Goal: Check status: Check status

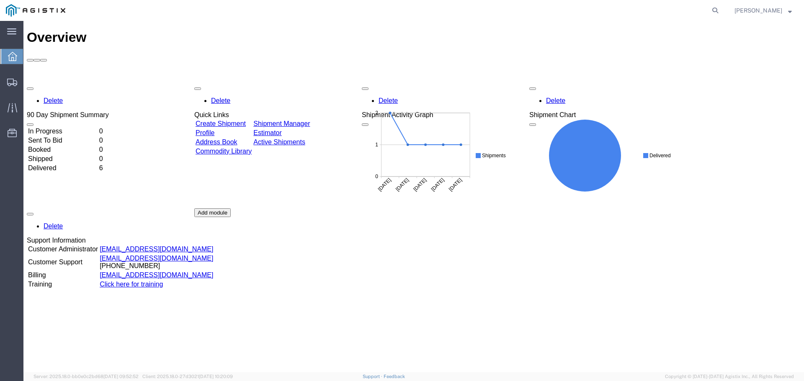
click at [74, 146] on td "Booked" at bounding box center [63, 150] width 70 height 8
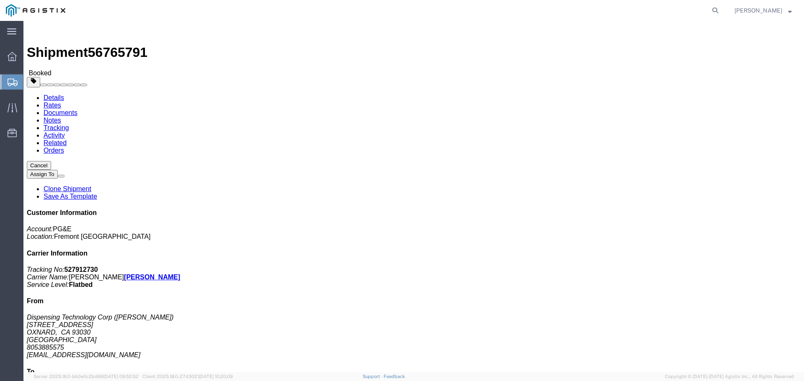
click link "Documents"
